Goal: Task Accomplishment & Management: Manage account settings

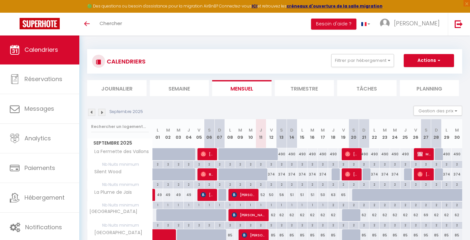
select select
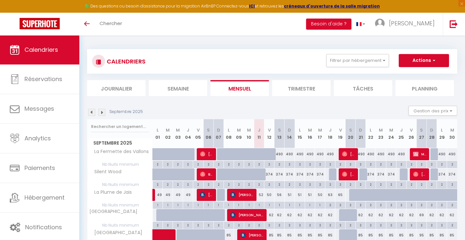
click at [346, 153] on img at bounding box center [344, 154] width 5 height 5
select select "OK"
select select "1"
select select "0"
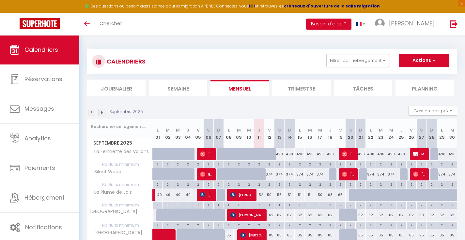
select select "1"
select select
select select "33530"
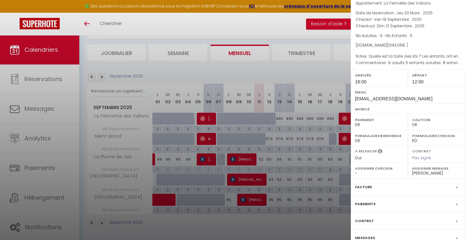
scroll to position [56, 0]
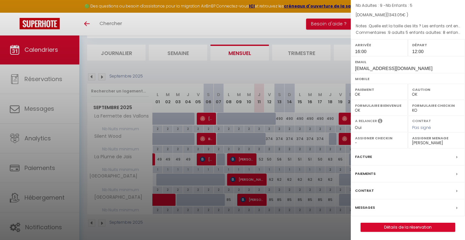
click at [370, 207] on label "Messages" at bounding box center [365, 208] width 20 height 7
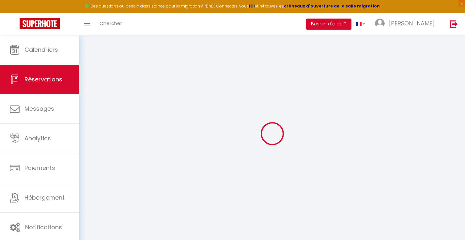
select select
checkbox input "false"
select select
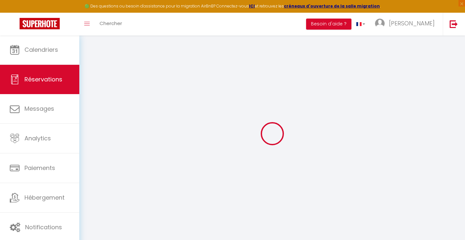
select select
checkbox input "false"
type \ "9 adults 5 enfants adultes: 8 enfants: 6"
type enfants\)\?1 "Quelle est la taille des lits ? Les enfants ont entre 9 et 16 ans taille de lit…"
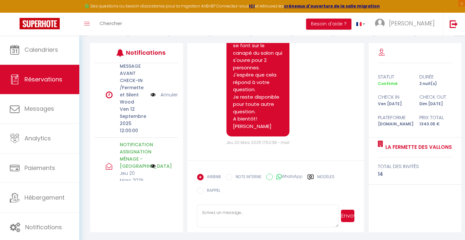
scroll to position [278, 0]
